Goal: Task Accomplishment & Management: Complete application form

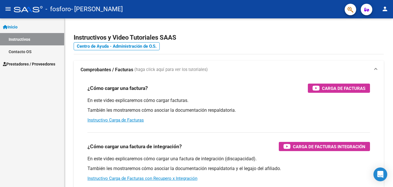
click at [384, 10] on mat-icon "person" at bounding box center [385, 8] width 7 height 7
click at [31, 64] on div at bounding box center [196, 93] width 393 height 187
click at [384, 6] on mat-icon "person" at bounding box center [385, 8] width 7 height 7
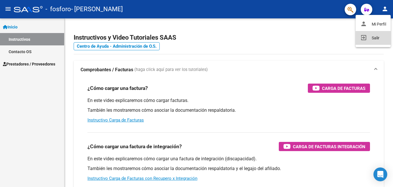
click at [380, 36] on button "exit_to_app Salir" at bounding box center [373, 38] width 35 height 14
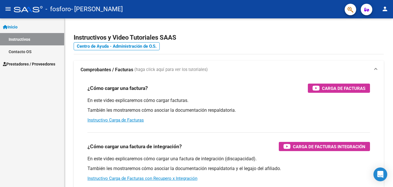
click at [27, 63] on span "Prestadores / Proveedores" at bounding box center [29, 64] width 52 height 6
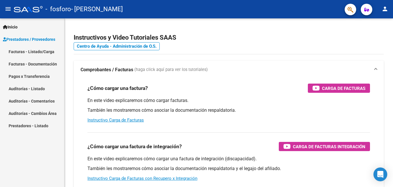
click at [33, 54] on link "Facturas - Listado/Carga" at bounding box center [32, 51] width 64 height 12
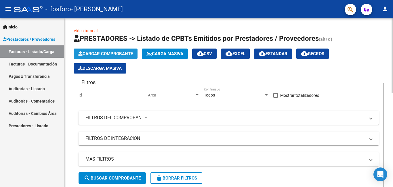
click at [133, 54] on span "Cargar Comprobante" at bounding box center [105, 53] width 55 height 5
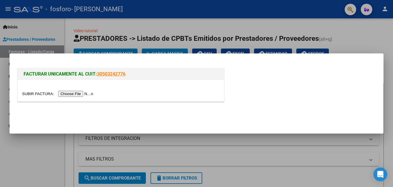
click at [93, 94] on input "file" at bounding box center [58, 94] width 73 height 6
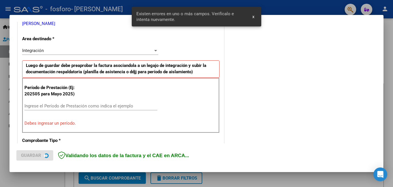
scroll to position [129, 0]
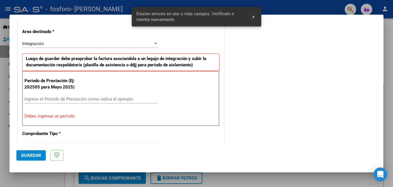
click at [117, 98] on input "Ingrese el Período de Prestación como indica el ejemplo" at bounding box center [90, 99] width 133 height 5
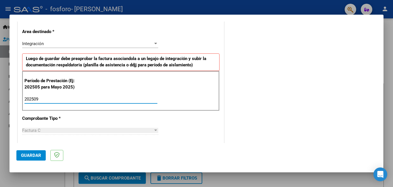
type input "202509"
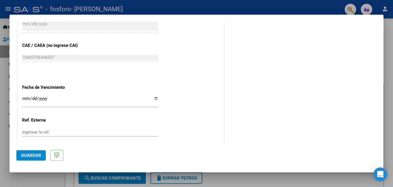
scroll to position [385, 0]
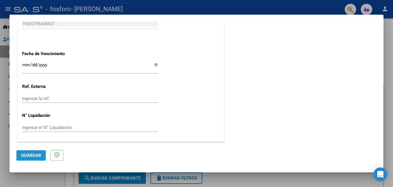
click at [37, 157] on span "Guardar" at bounding box center [31, 155] width 20 height 5
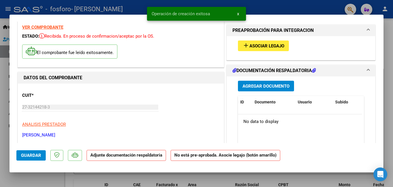
scroll to position [0, 0]
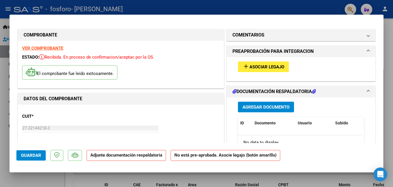
click at [259, 106] on span "Agregar Documento" at bounding box center [266, 107] width 47 height 5
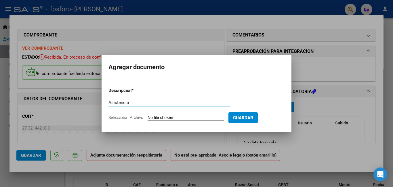
type input "Asistencia"
click at [155, 117] on input "Seleccionar Archivo" at bounding box center [186, 117] width 76 height 5
type input "C:\fakepath\AlexPaz09Carolina.pdf"
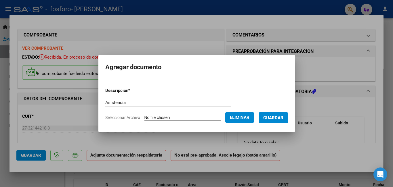
click at [278, 119] on span "Guardar" at bounding box center [273, 117] width 20 height 5
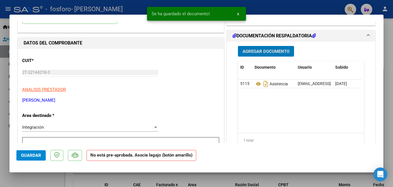
scroll to position [29, 0]
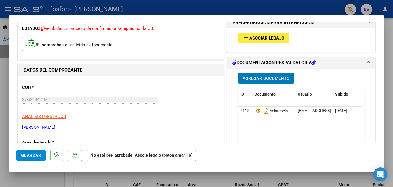
click at [36, 156] on span "Guardar" at bounding box center [31, 155] width 20 height 5
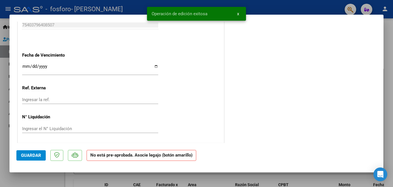
scroll to position [378, 0]
click at [266, 177] on div at bounding box center [196, 93] width 393 height 187
type input "$ 0,00"
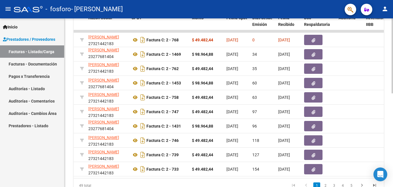
scroll to position [0, 144]
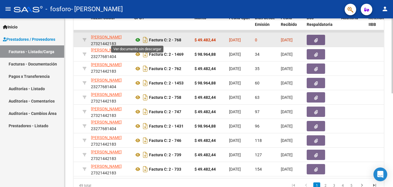
click at [138, 41] on icon at bounding box center [137, 40] width 7 height 7
click at [316, 40] on icon "button" at bounding box center [316, 40] width 4 height 4
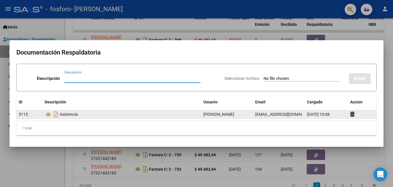
click at [116, 116] on div "Asistencia" at bounding box center [122, 114] width 154 height 9
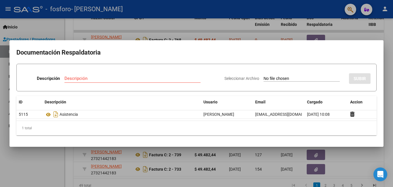
click at [295, 19] on div at bounding box center [196, 93] width 393 height 187
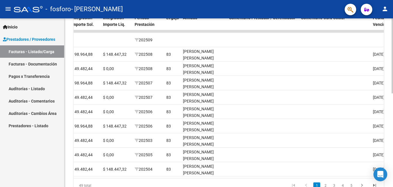
scroll to position [211, 0]
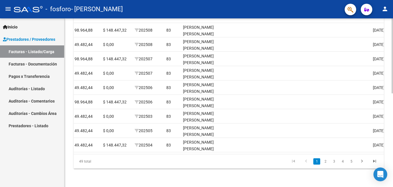
drag, startPoint x: 333, startPoint y: 186, endPoint x: 355, endPoint y: 185, distance: 22.8
click at [355, 185] on div "Video tutorial PRESTADORES -> Listado de CPBTs Emitidos por Prestadores / Prove…" at bounding box center [229, -1] width 329 height 375
click at [249, 166] on datatable-pager "1 2 3 4 5" at bounding box center [260, 162] width 244 height 10
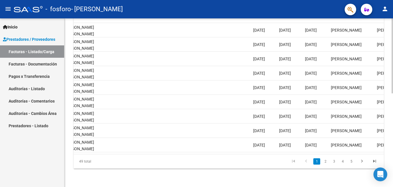
click at [303, 150] on datatable-body "13872 Integración PONCE CAROLINA MARIELA 27321442183 Factura C: 2 - 768 $ 49.48…" at bounding box center [229, 80] width 310 height 148
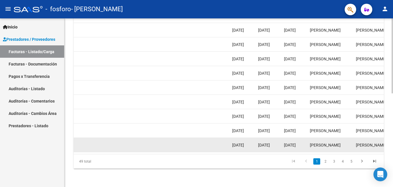
drag, startPoint x: 304, startPoint y: 150, endPoint x: 320, endPoint y: 147, distance: 16.0
click at [320, 147] on datatable-body "13872 Integración PONCE CAROLINA MARIELA 27321442183 Factura C: 2 - 768 $ 49.48…" at bounding box center [229, 80] width 310 height 148
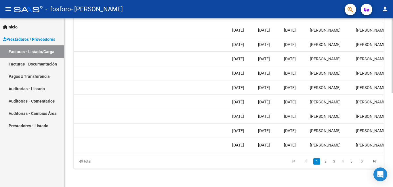
click at [212, 161] on datatable-pager "1 2 3 4 5" at bounding box center [260, 162] width 244 height 10
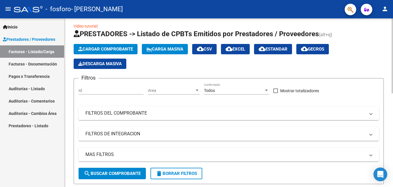
scroll to position [0, 0]
